Goal: Find specific page/section: Find specific page/section

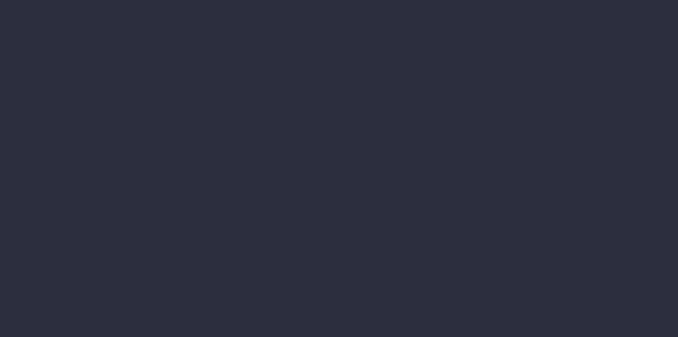
select select "job"
select select "billing"
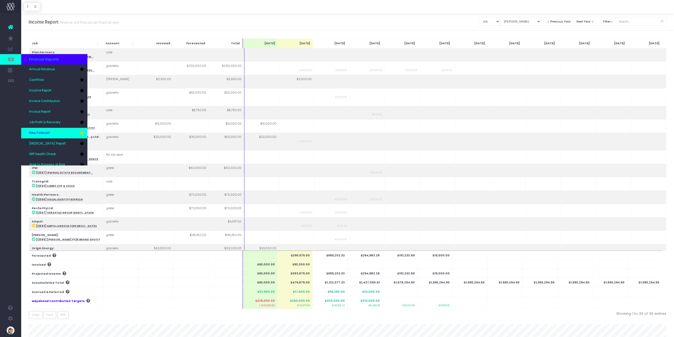
scroll to position [16, 0]
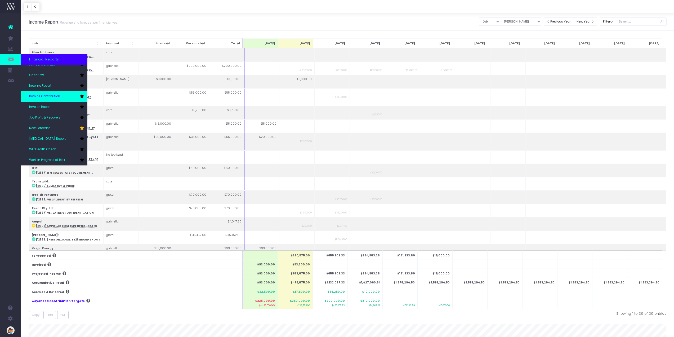
click at [55, 96] on span "Invoice Contribution" at bounding box center [44, 96] width 31 height 5
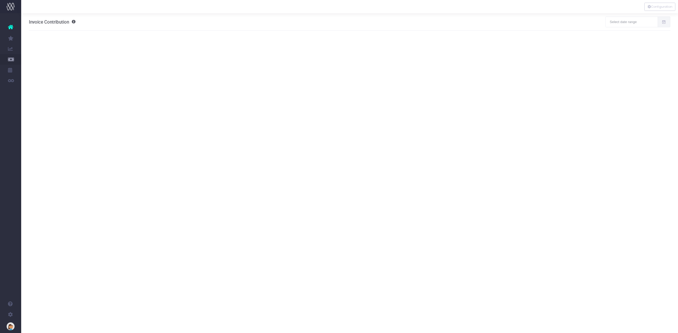
click at [468, 18] on div "Invoice Contribution filter By Account Manager All gretel kyle tori gabriella c…" at bounding box center [350, 21] width 642 height 17
